Goal: Navigation & Orientation: Find specific page/section

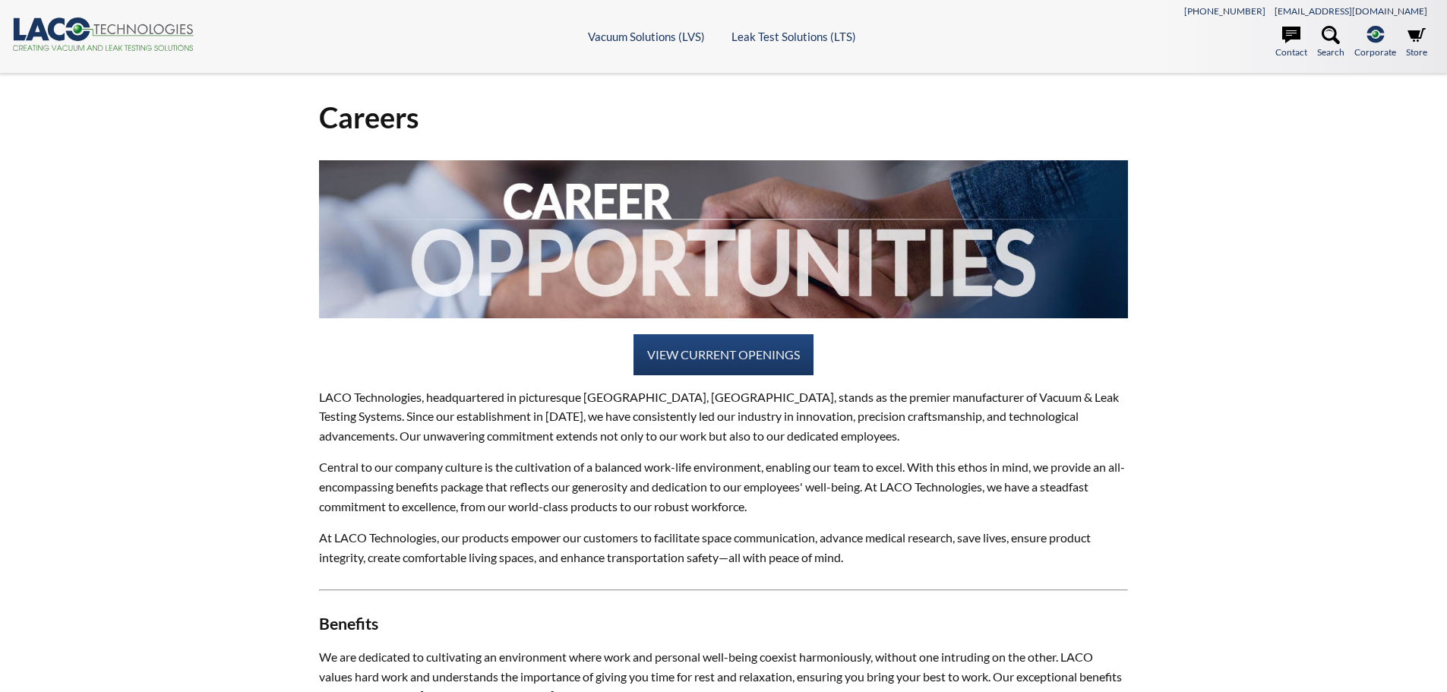
select select "Language Translate Widget"
click at [706, 367] on link "VIEW CURRENT OPENINGS" at bounding box center [723, 354] width 180 height 41
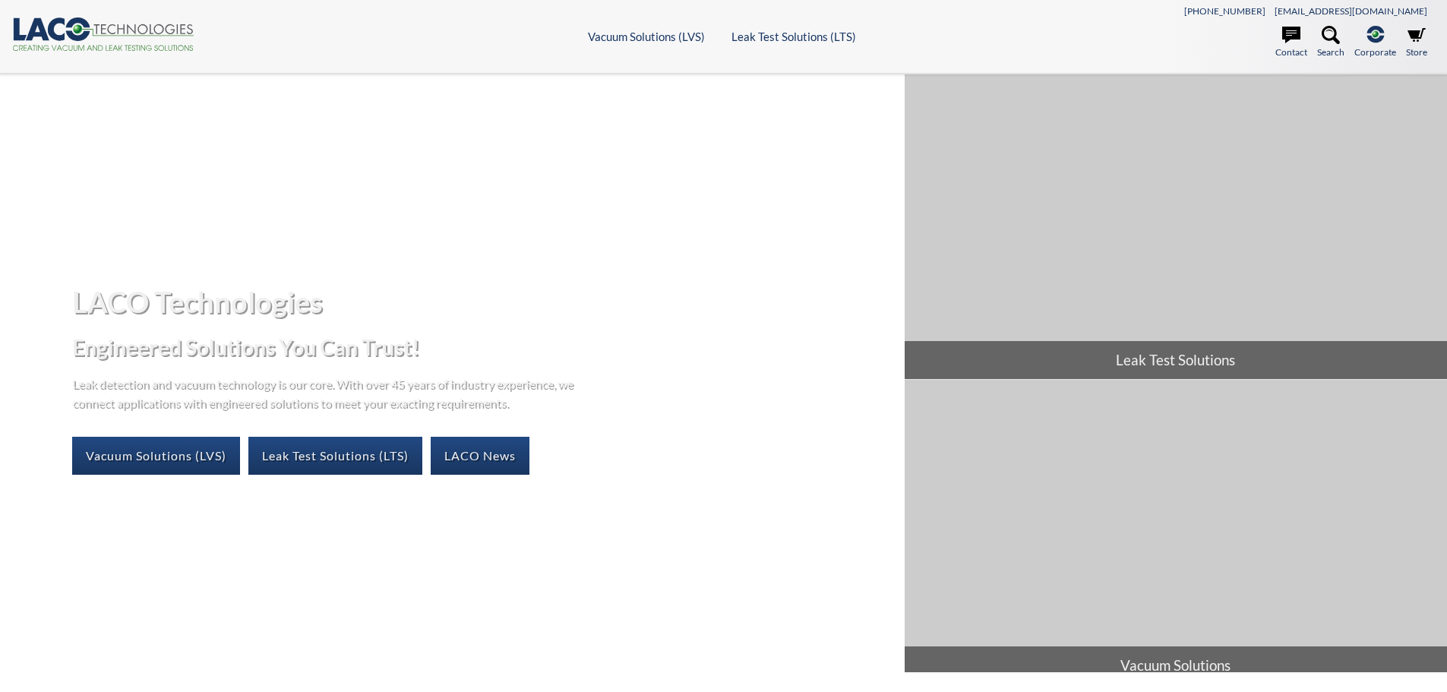
select select "Language Translate Widget"
click at [189, 459] on link "Vacuum Solutions (LVS)" at bounding box center [156, 456] width 168 height 38
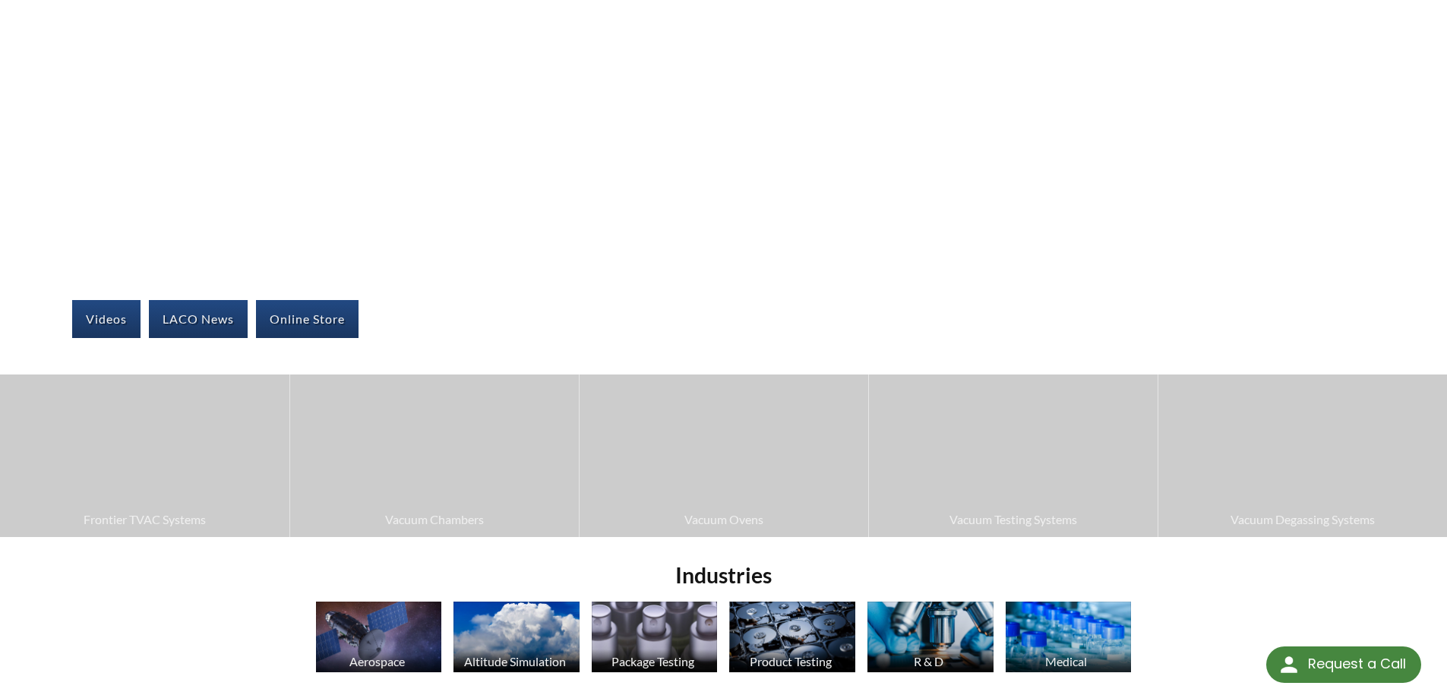
scroll to position [152, 0]
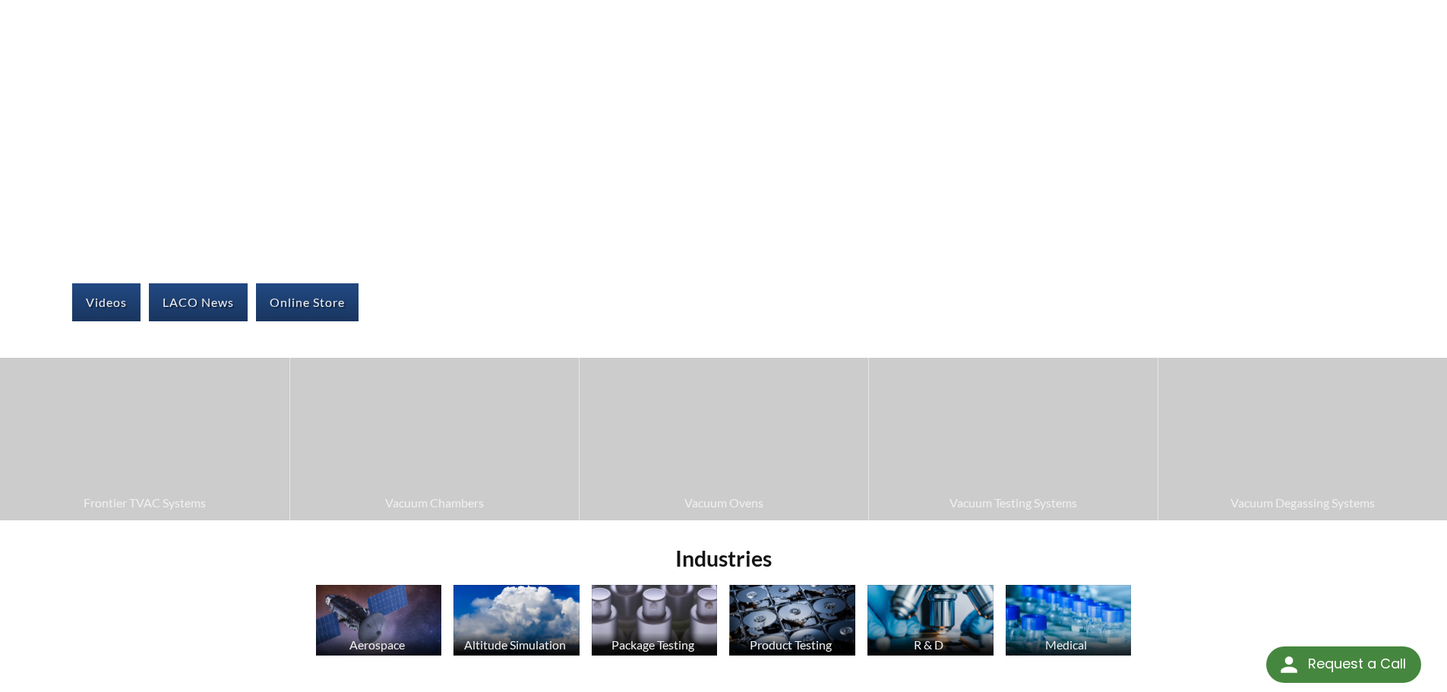
click at [189, 459] on img at bounding box center [144, 439] width 289 height 162
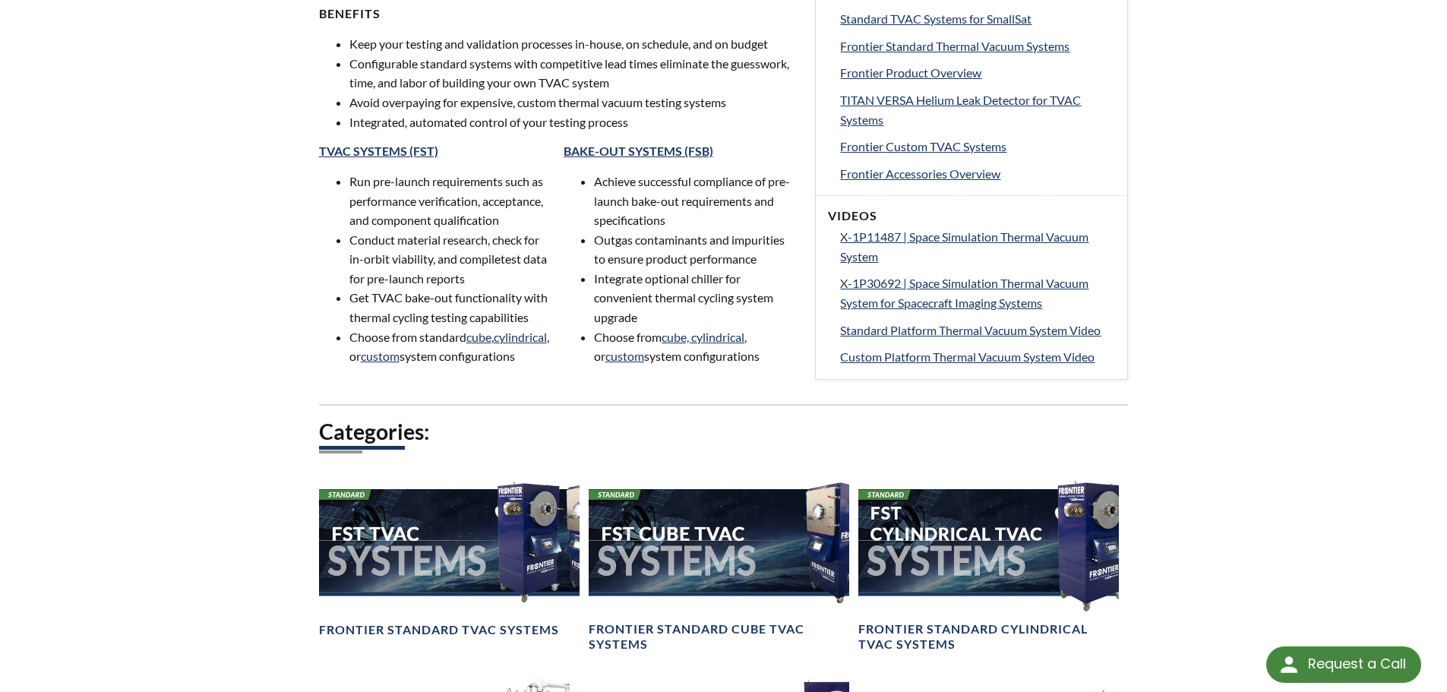
scroll to position [911, 0]
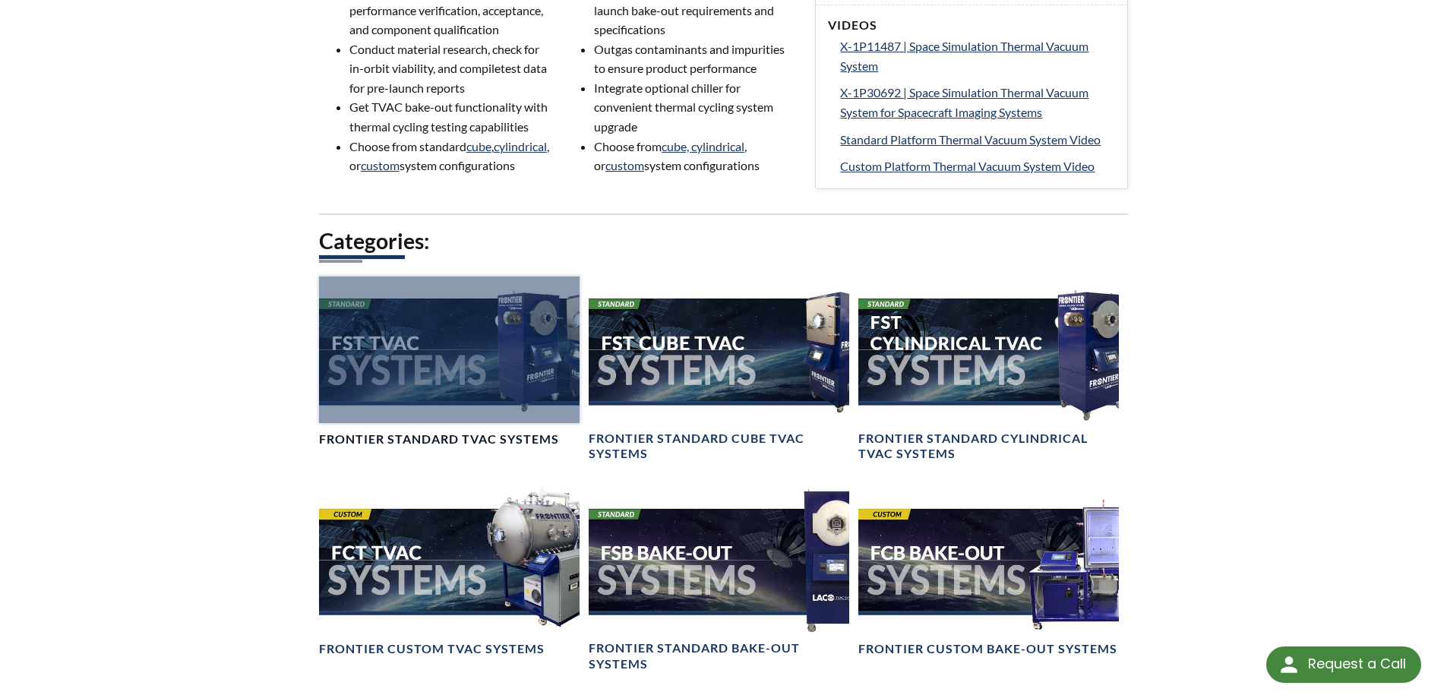
click at [493, 345] on div at bounding box center [449, 349] width 260 height 147
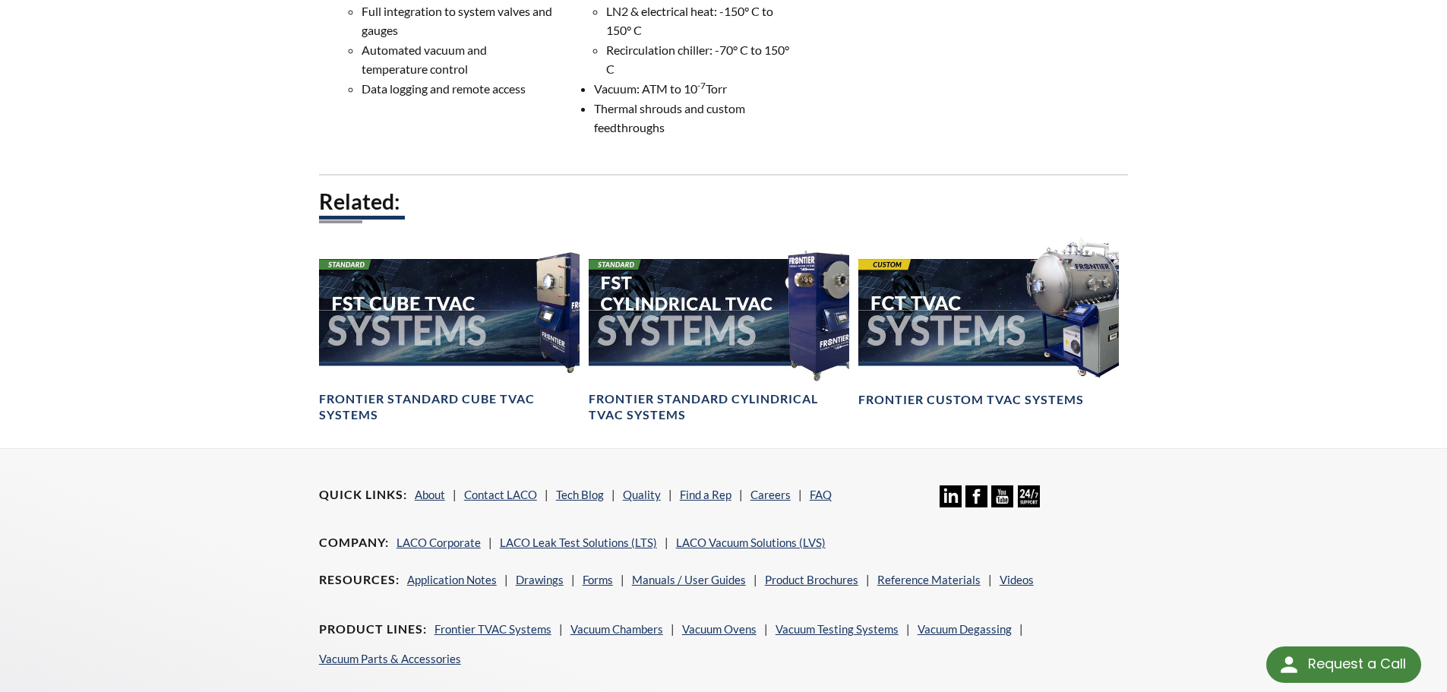
scroll to position [911, 0]
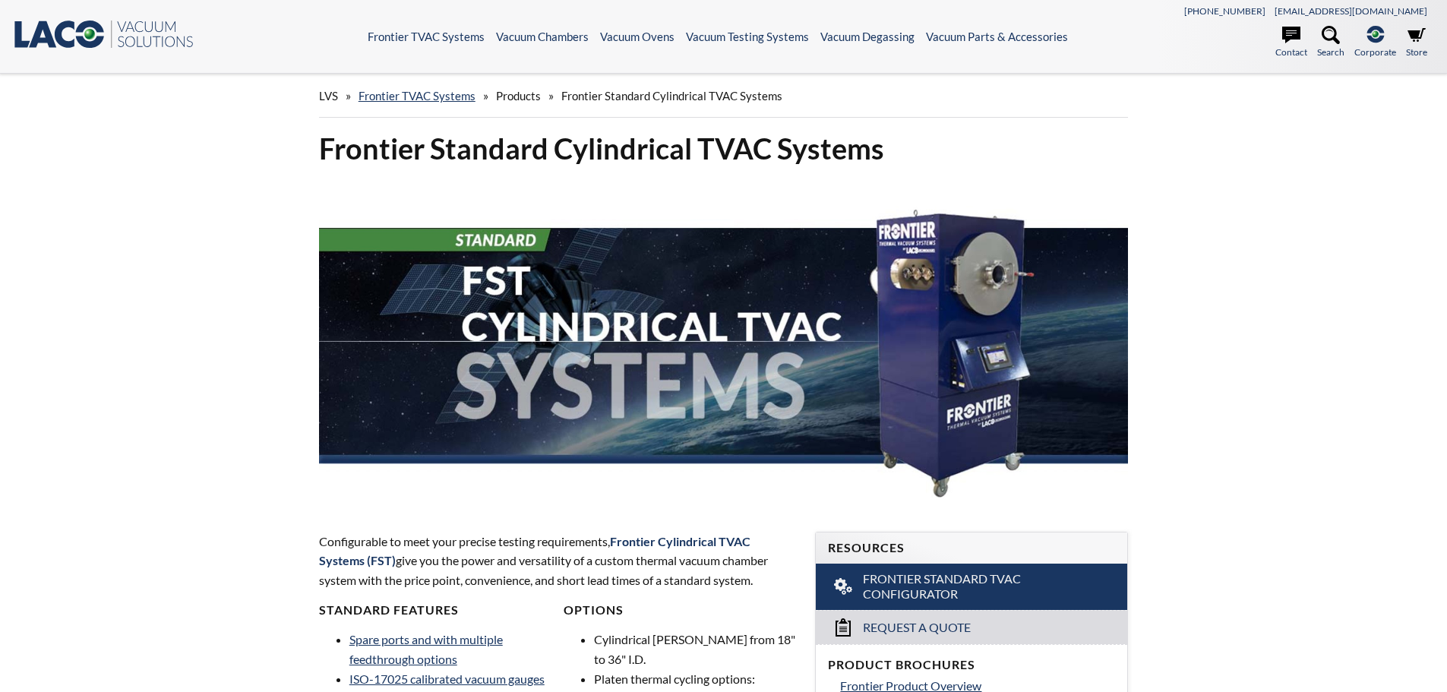
select select "Language Translate Widget"
click at [82, 32] on icon at bounding box center [90, 34] width 28 height 27
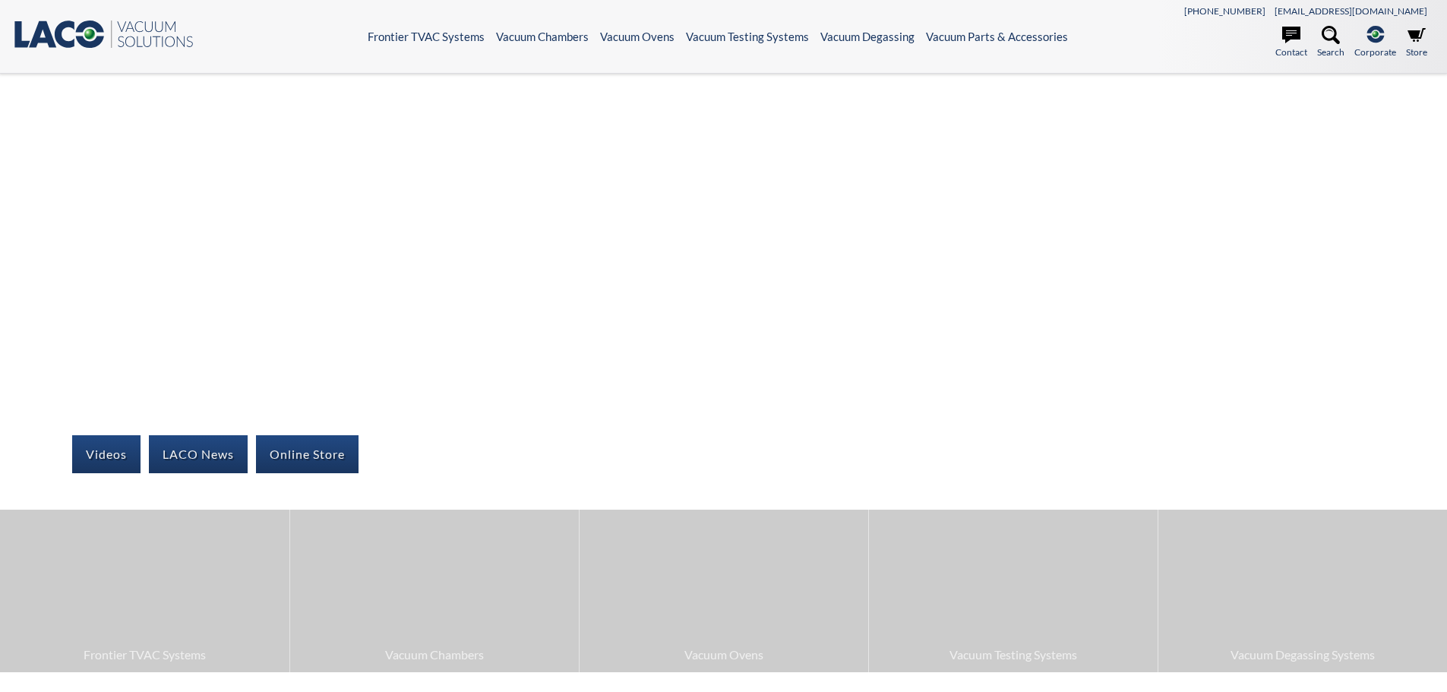
select select "Language Translate Widget"
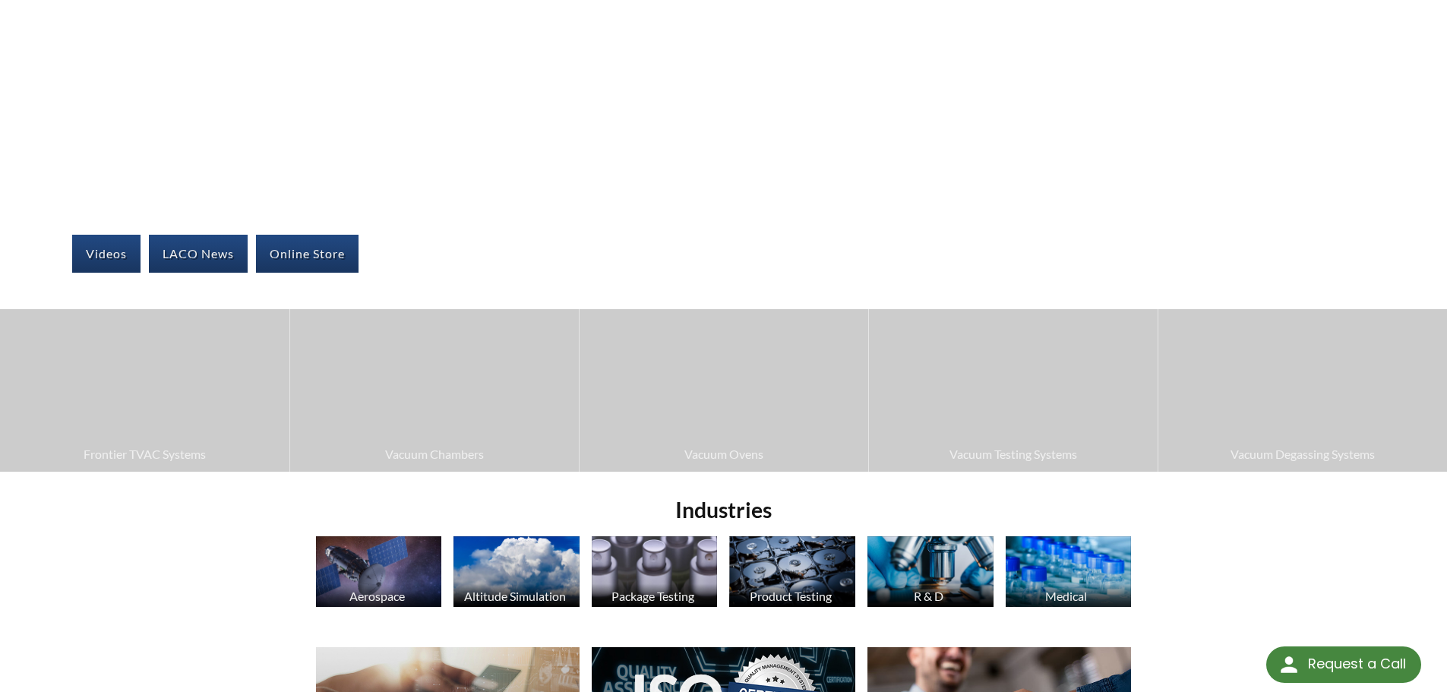
scroll to position [228, 0]
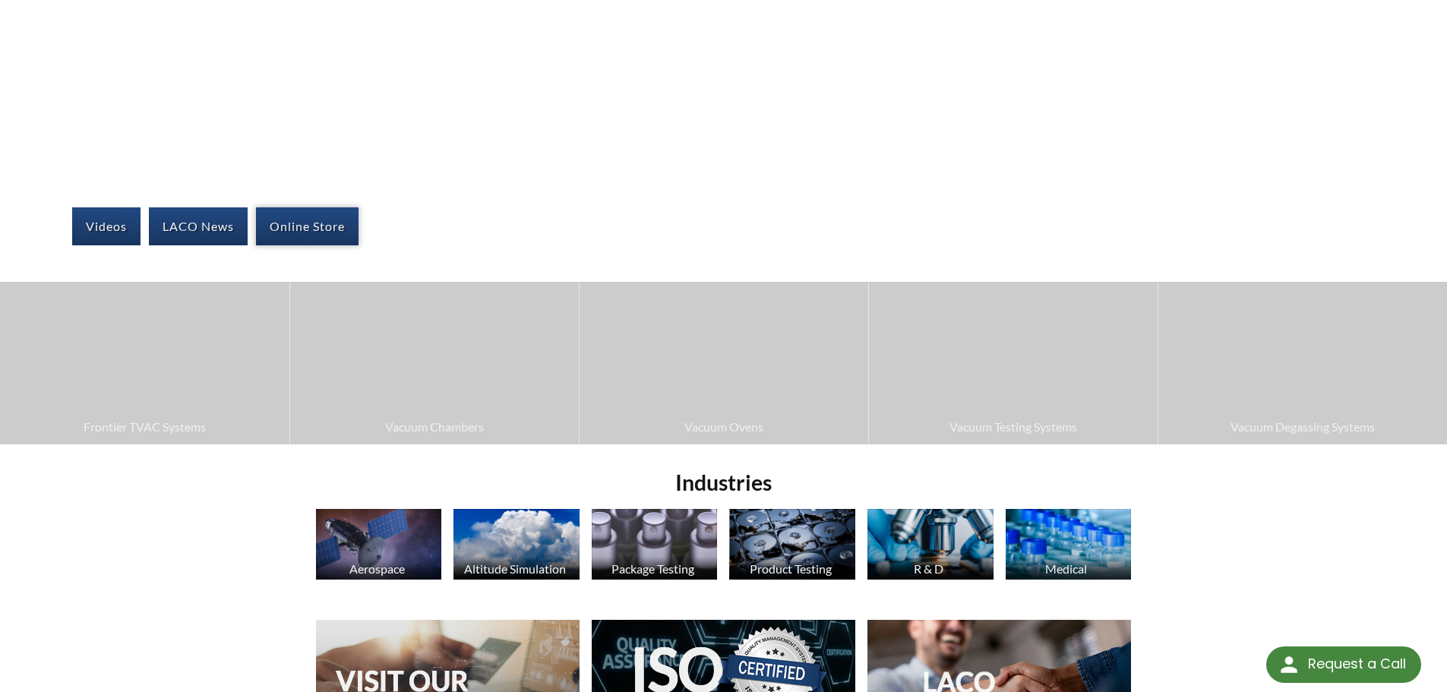
click at [326, 231] on link "Online Store" at bounding box center [307, 226] width 103 height 38
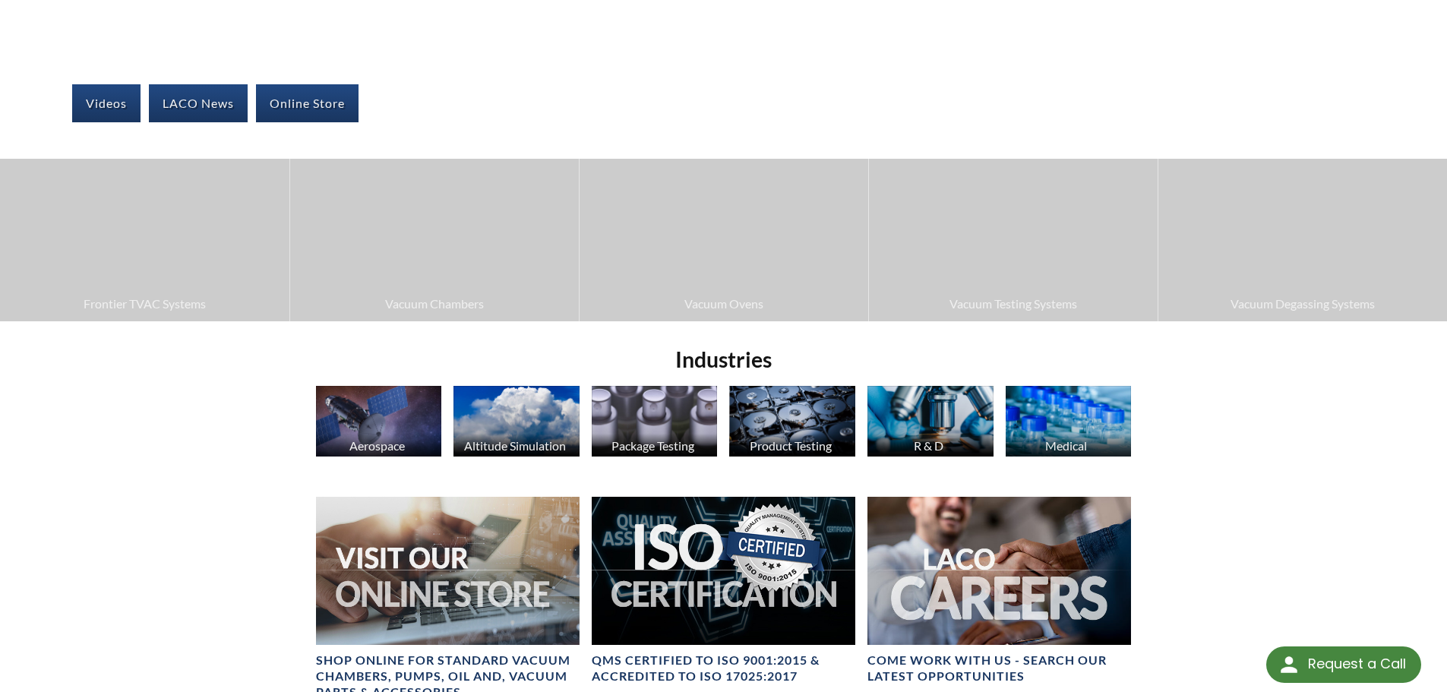
scroll to position [304, 0]
